Goal: Information Seeking & Learning: Check status

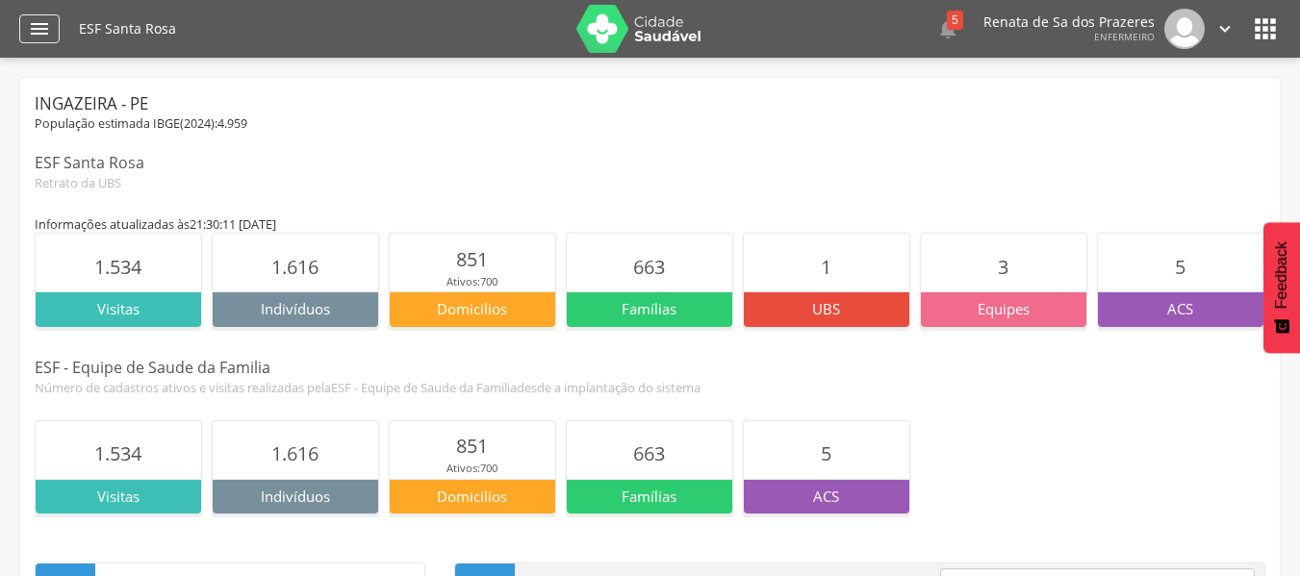
click at [37, 39] on icon "" at bounding box center [39, 28] width 23 height 23
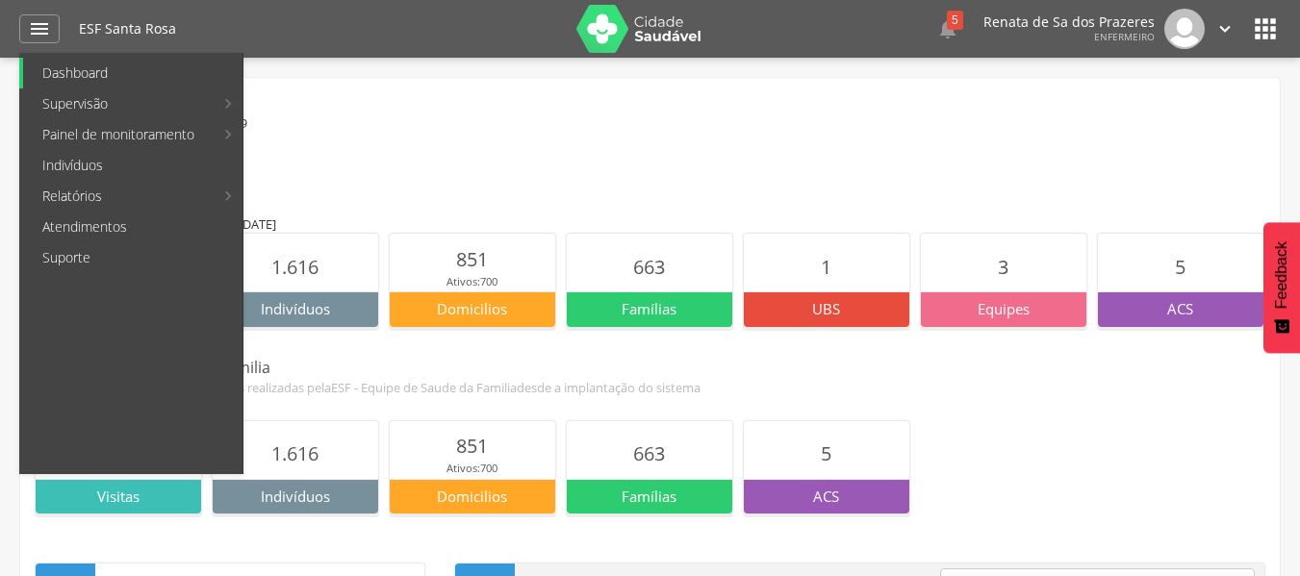
click at [135, 65] on link "Dashboard" at bounding box center [132, 73] width 219 height 31
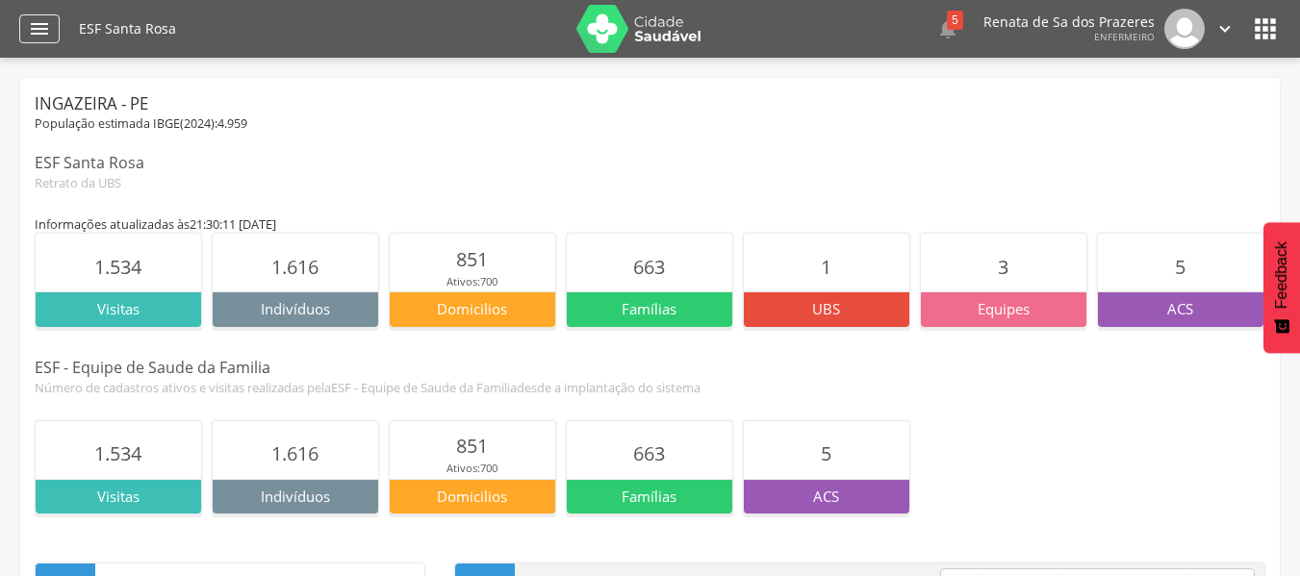
click at [31, 23] on icon "" at bounding box center [39, 28] width 23 height 23
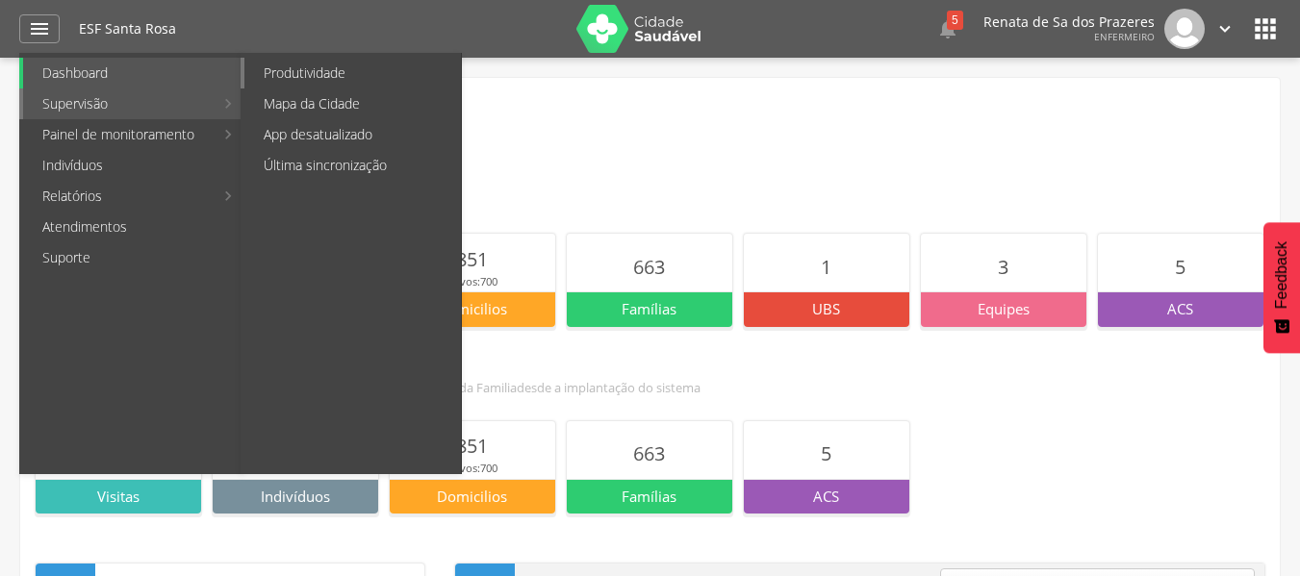
click at [320, 79] on link "Produtividade" at bounding box center [352, 73] width 216 height 31
type input "**********"
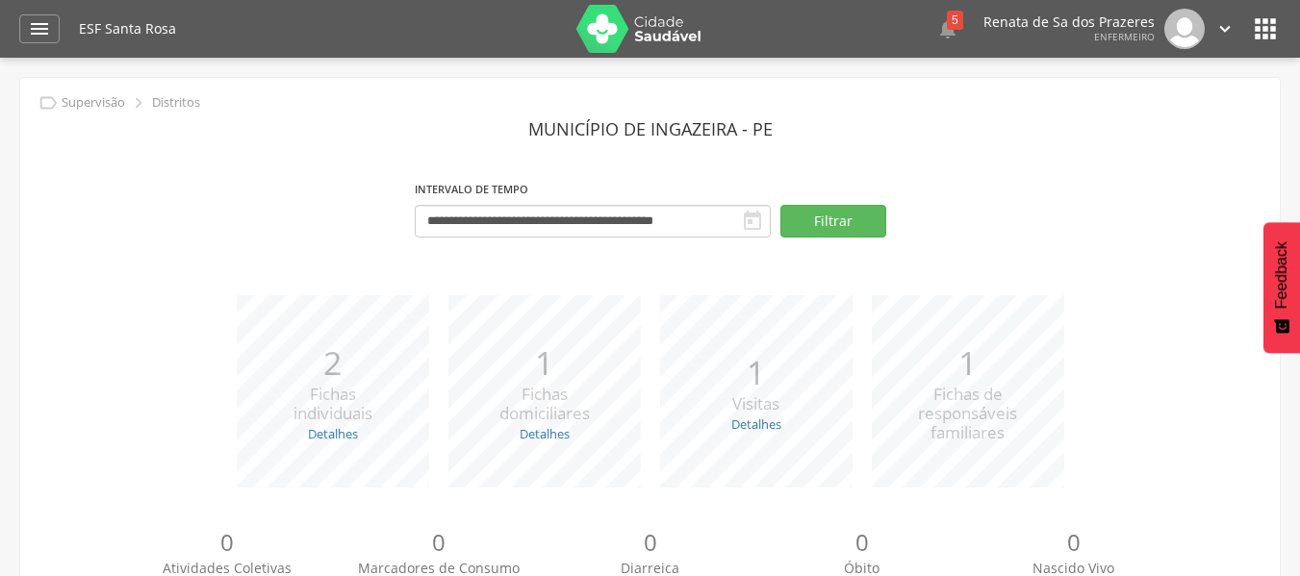
click at [166, 108] on p "Distritos" at bounding box center [176, 102] width 48 height 15
click at [756, 226] on icon "" at bounding box center [752, 221] width 23 height 23
click at [736, 226] on input "**********" at bounding box center [593, 221] width 356 height 33
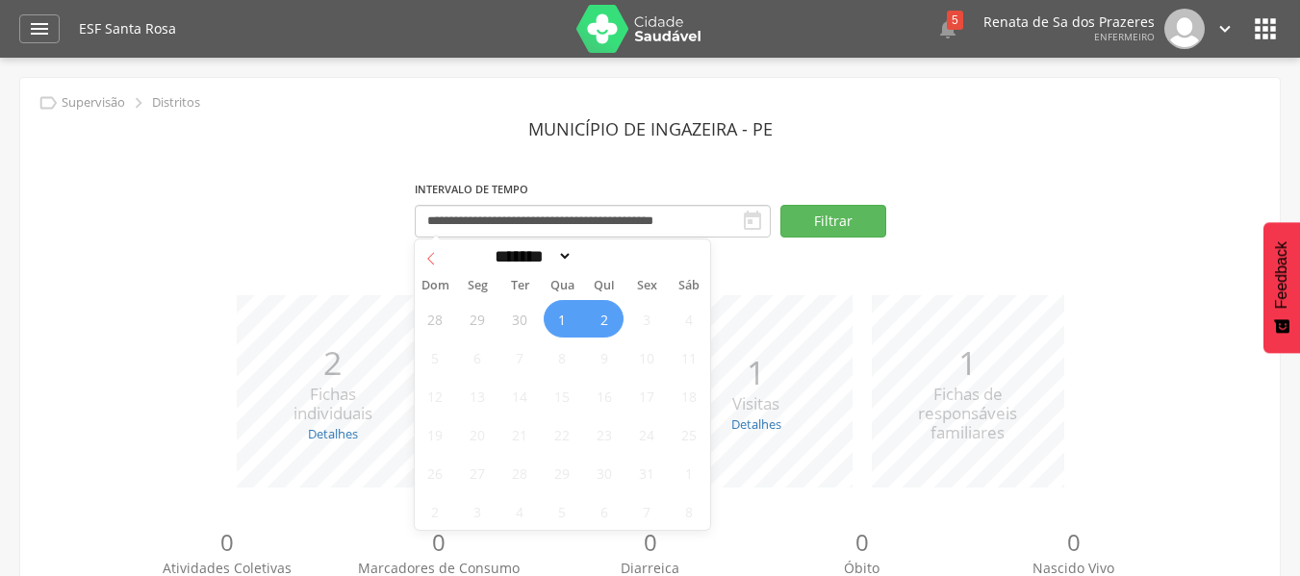
click at [427, 246] on span at bounding box center [431, 256] width 33 height 33
select select "*"
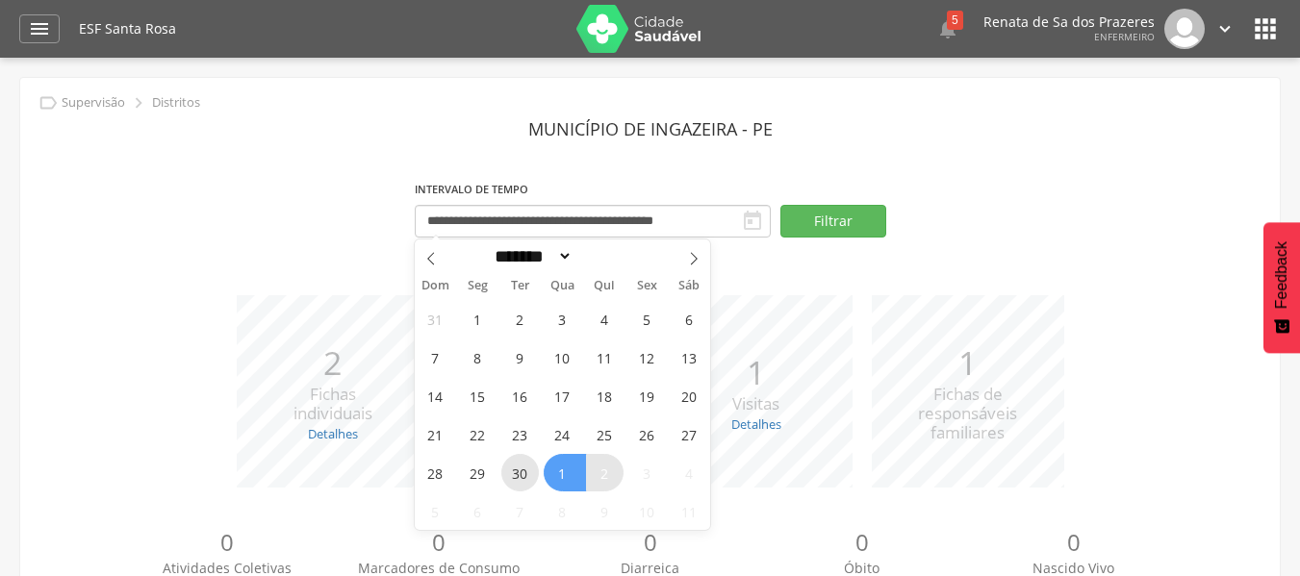
click at [519, 477] on span "30" at bounding box center [520, 473] width 38 height 38
type input "**********"
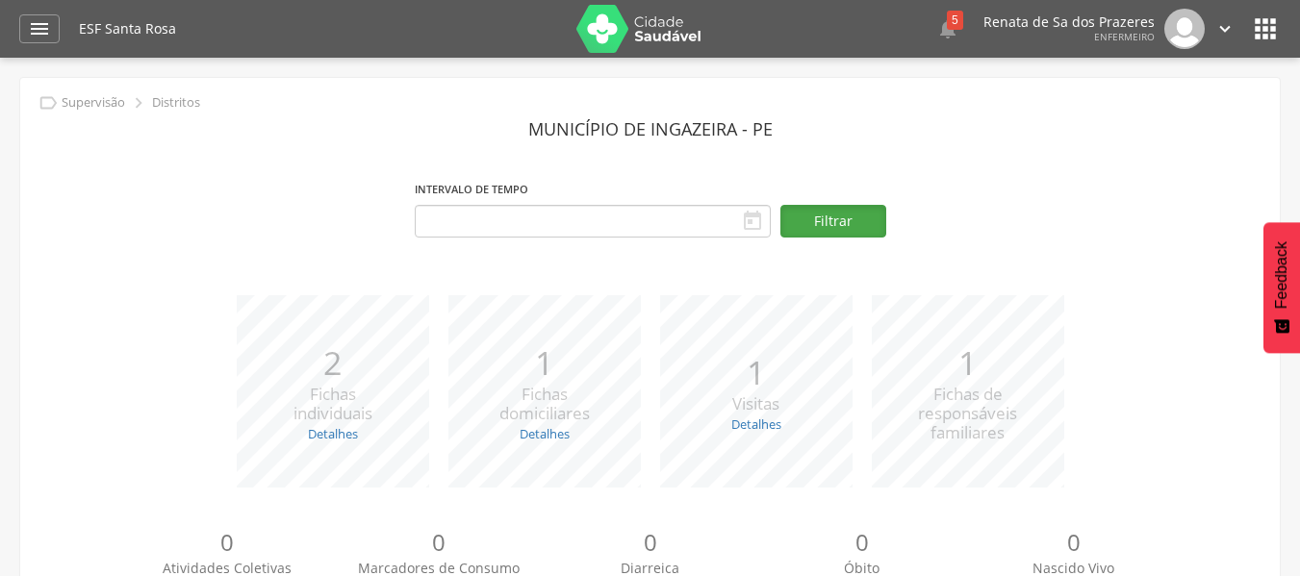
click at [831, 218] on button "Filtrar" at bounding box center [833, 221] width 106 height 33
click at [855, 234] on button "Filtrar" at bounding box center [833, 221] width 106 height 33
click at [1255, 37] on icon "" at bounding box center [1265, 28] width 31 height 31
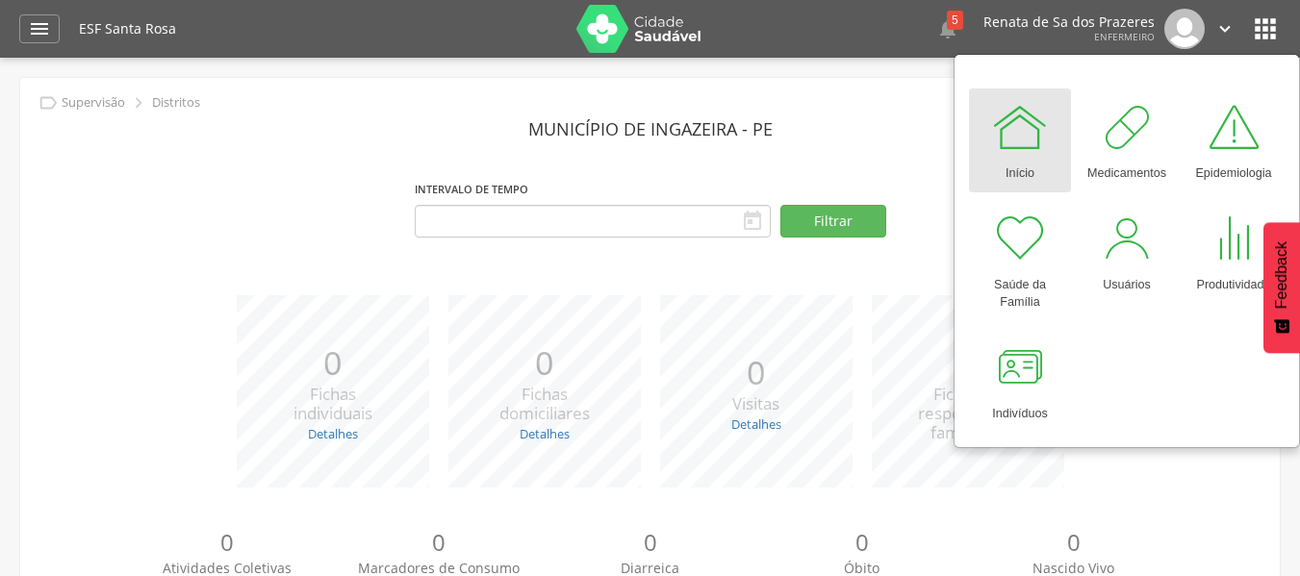
click at [62, 35] on div " Dashboard Supervisão Produtividade Mapa da Cidade App desatualizado Última si…" at bounding box center [649, 29] width 1261 height 58
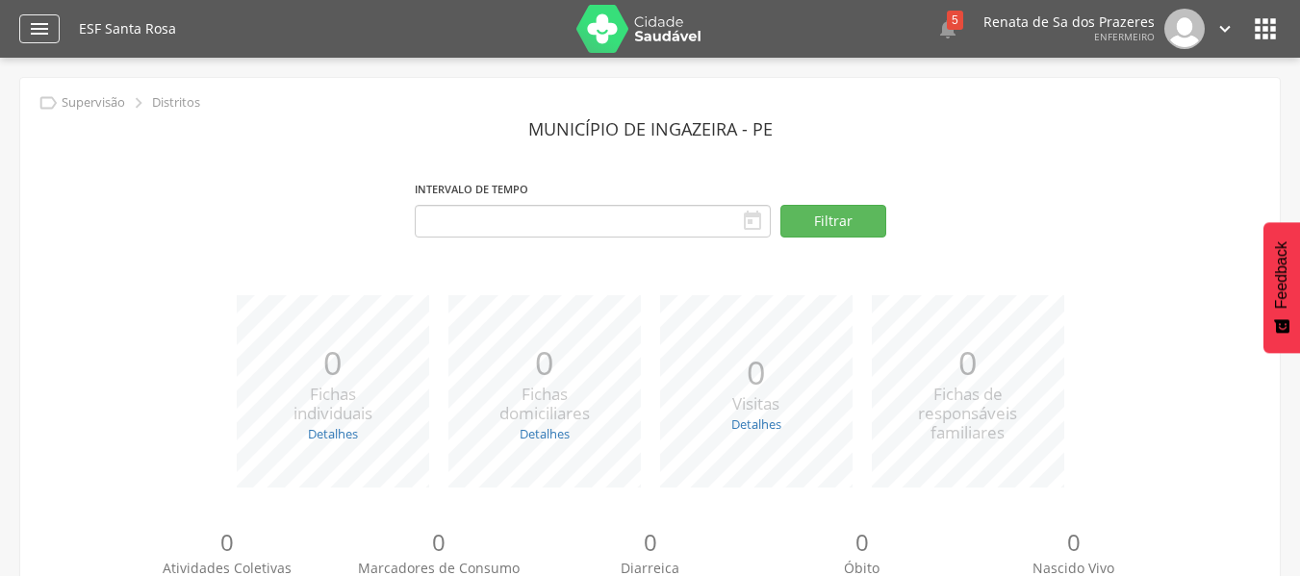
click at [44, 38] on icon "" at bounding box center [39, 28] width 23 height 23
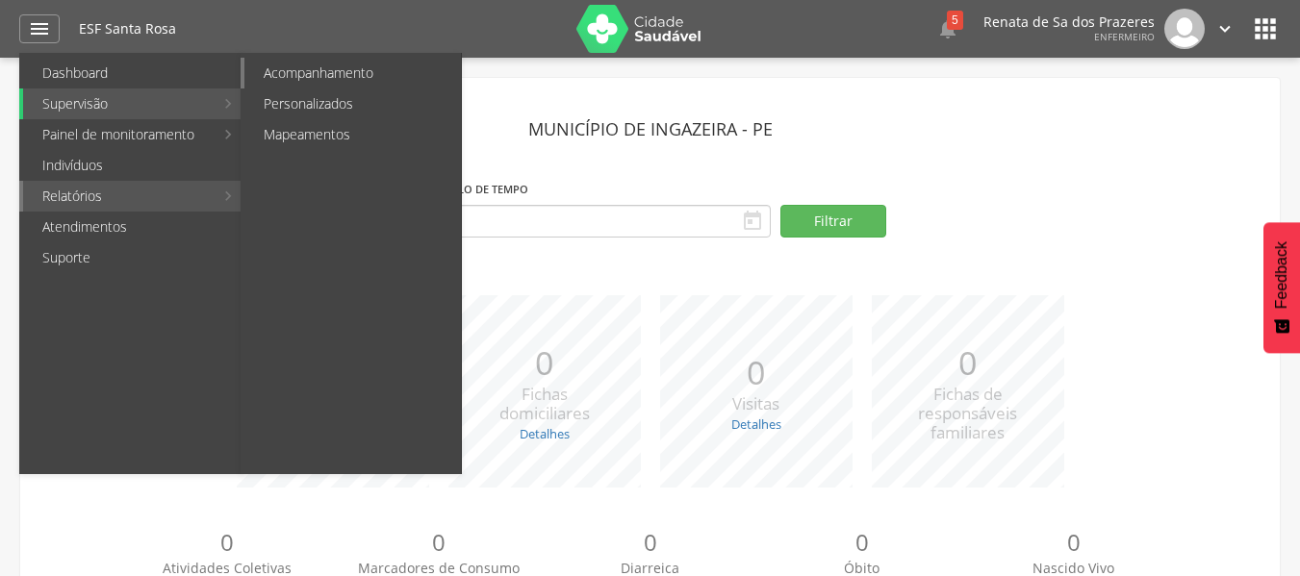
click at [340, 80] on link "Acompanhamento" at bounding box center [352, 73] width 216 height 31
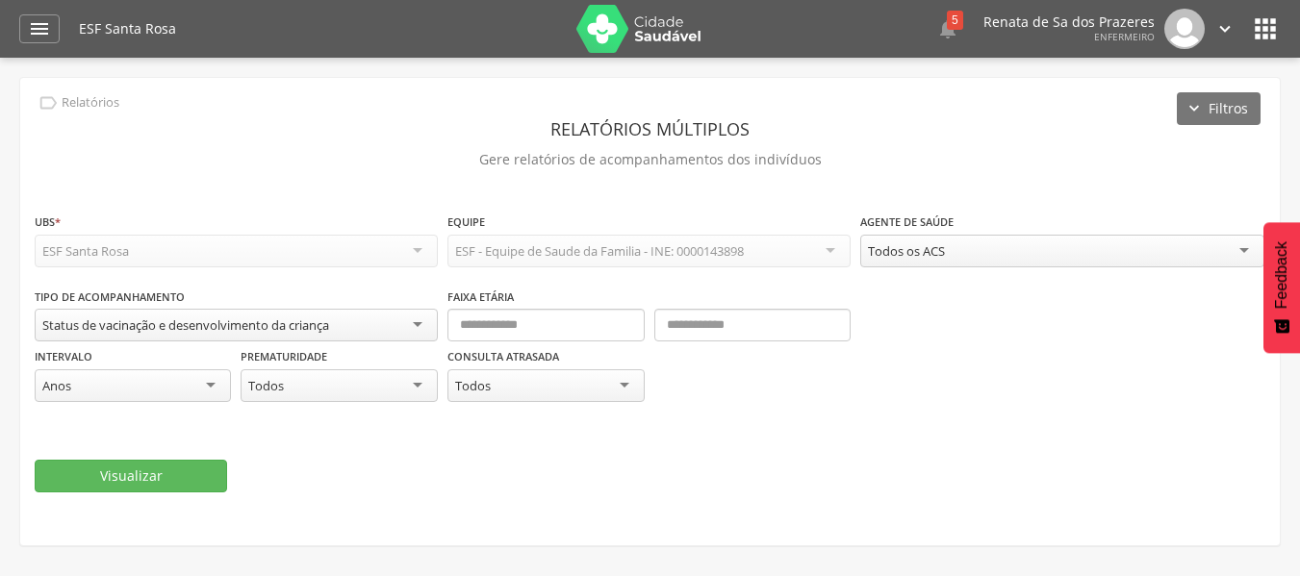
click at [57, 331] on div "Status de vacinação e desenvolvimento da criança" at bounding box center [185, 324] width 287 height 17
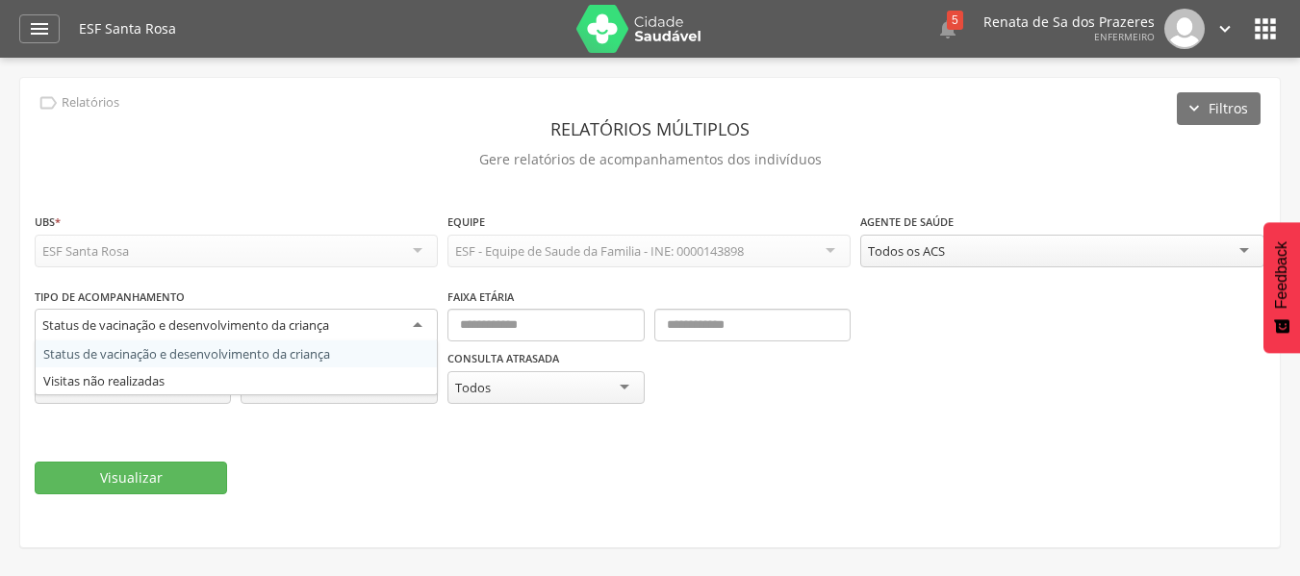
click at [57, 331] on div "Status de vacinação e desenvolvimento da criança" at bounding box center [185, 324] width 287 height 17
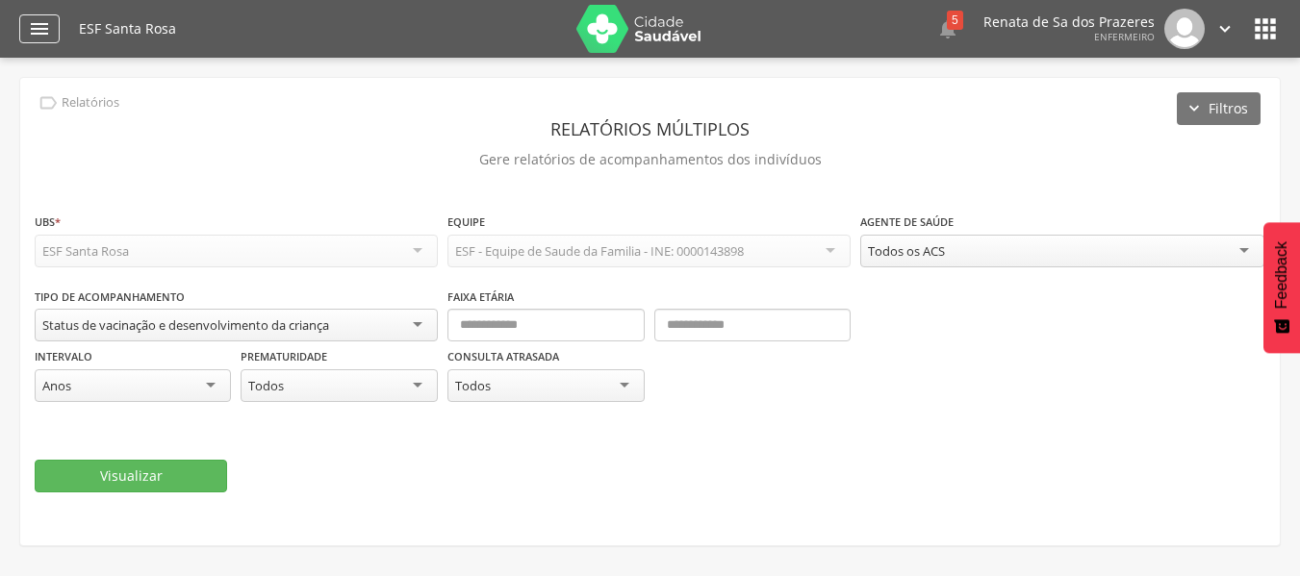
drag, startPoint x: 30, startPoint y: 20, endPoint x: 37, endPoint y: 29, distance: 11.0
click at [32, 23] on icon "" at bounding box center [39, 28] width 23 height 23
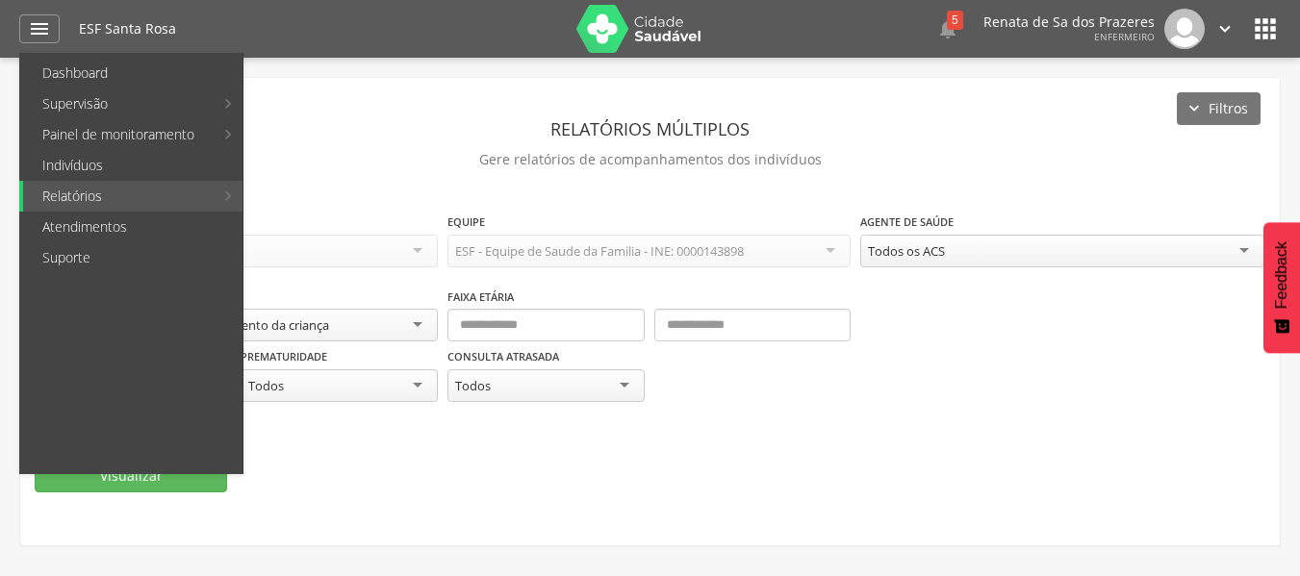
click at [1229, 32] on icon "" at bounding box center [1224, 28] width 21 height 21
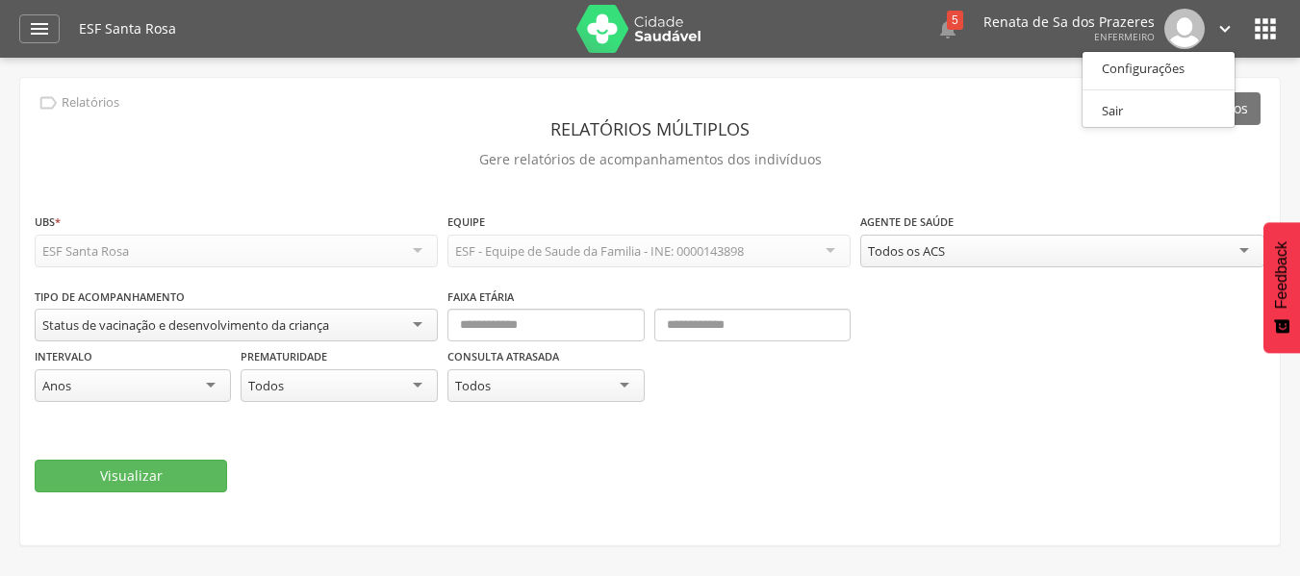
click at [1274, 35] on icon "" at bounding box center [1265, 28] width 31 height 31
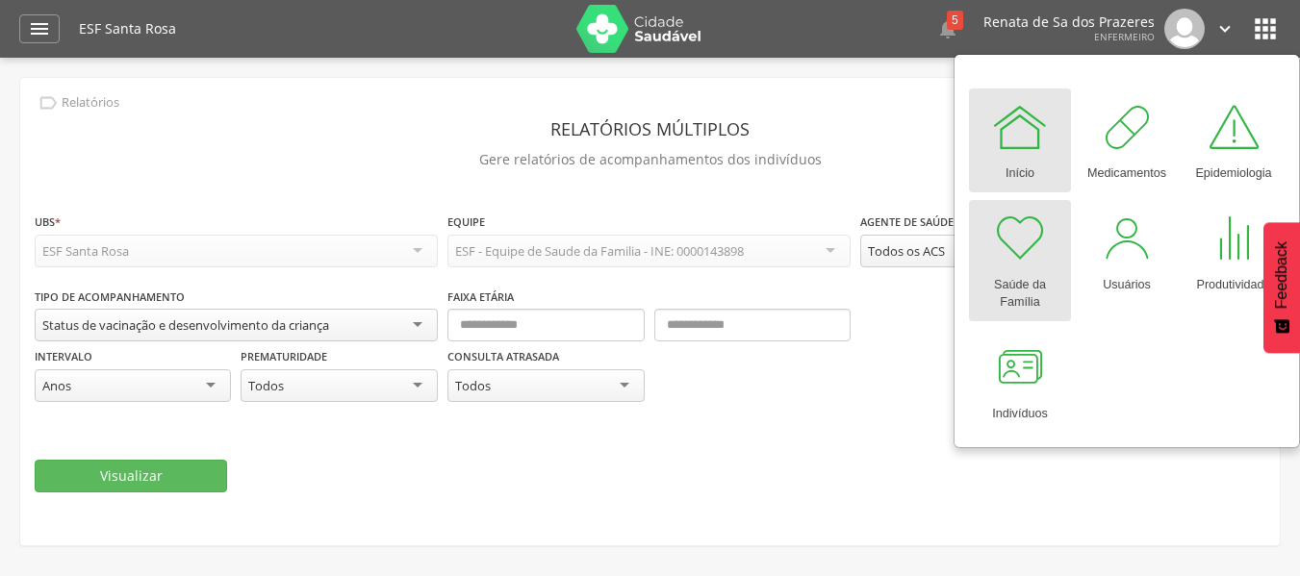
click at [1021, 279] on div "Saúde da Família" at bounding box center [1019, 289] width 83 height 44
